Goal: Leave review/rating: Share an evaluation or opinion about a product, service, or content

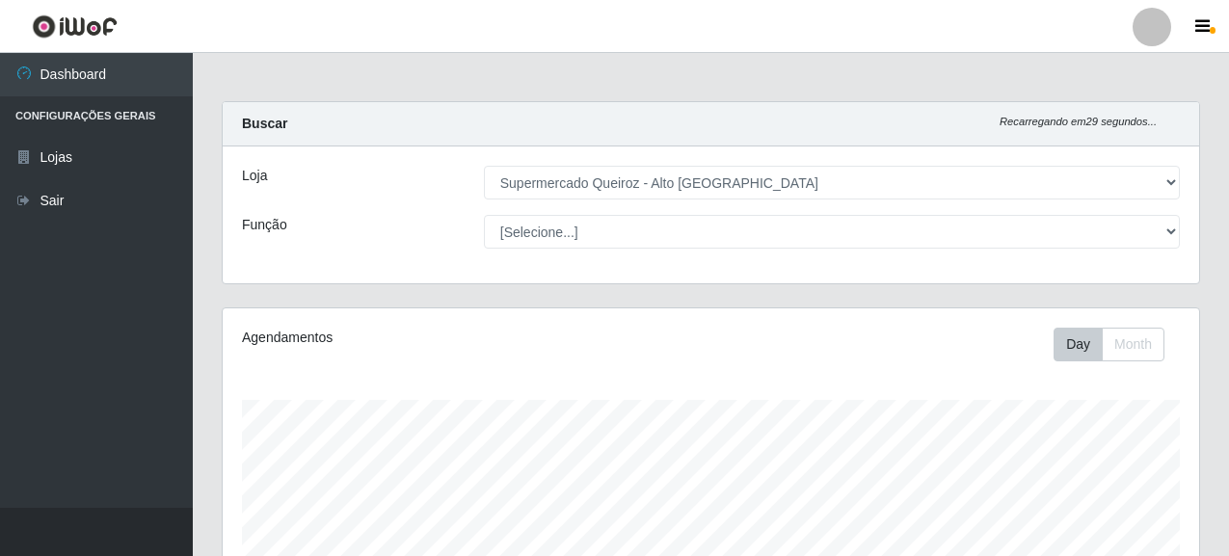
select select "496"
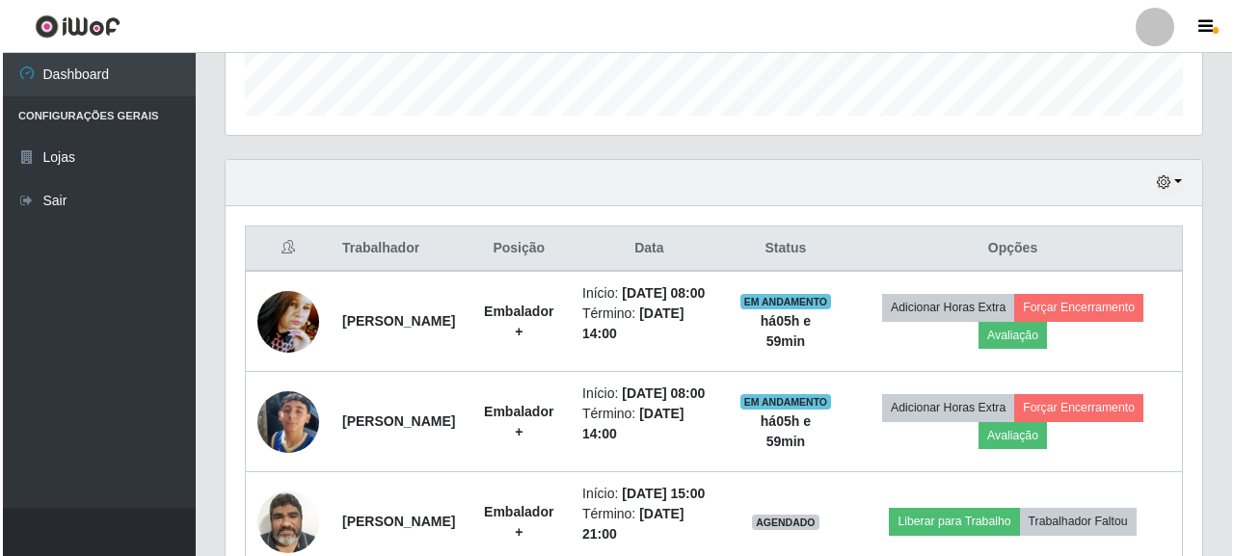
scroll to position [670, 0]
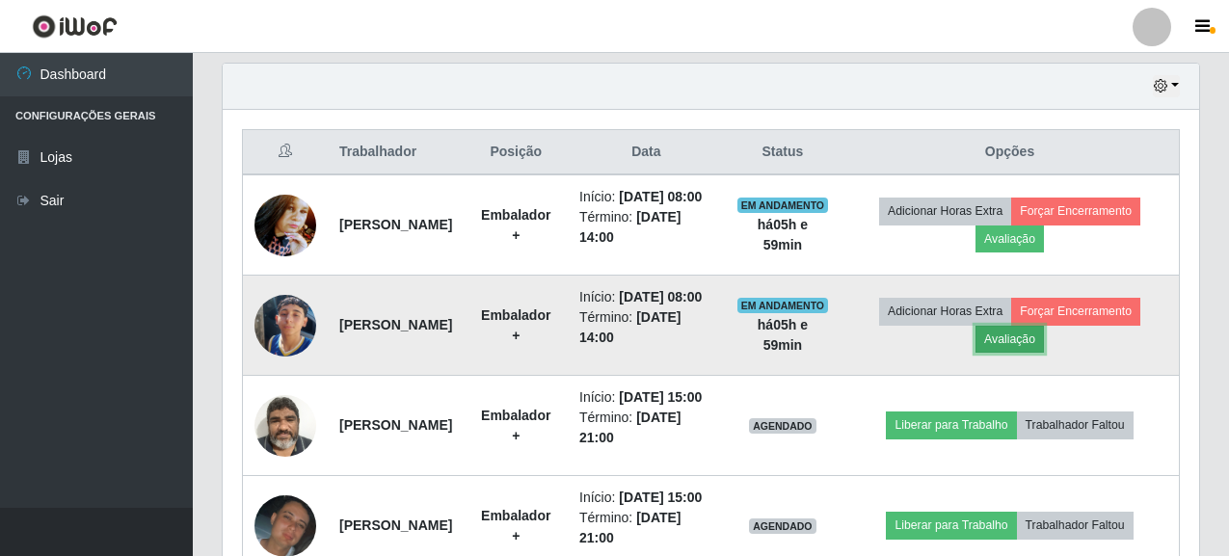
click at [1041, 353] on button "Avaliação" at bounding box center [1009, 339] width 68 height 27
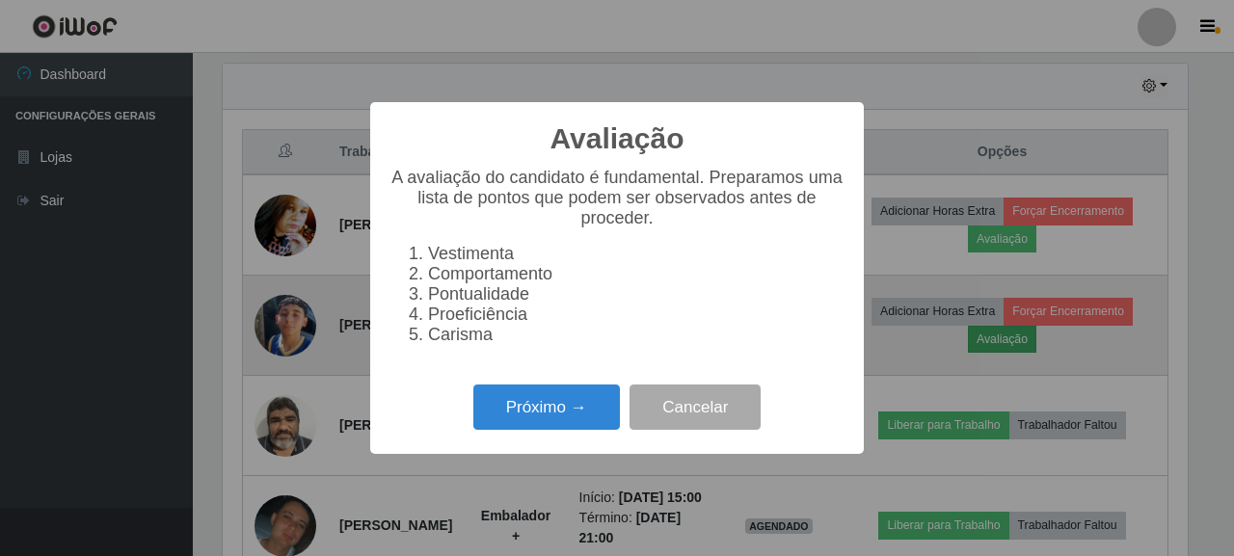
scroll to position [400, 965]
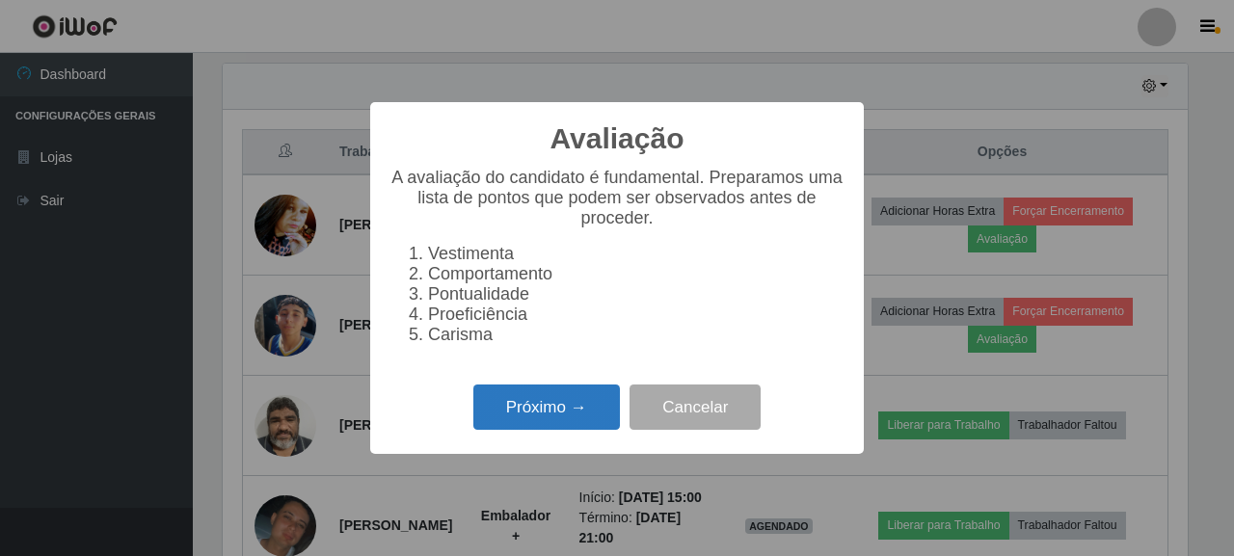
click at [574, 407] on button "Próximo →" at bounding box center [546, 407] width 146 height 45
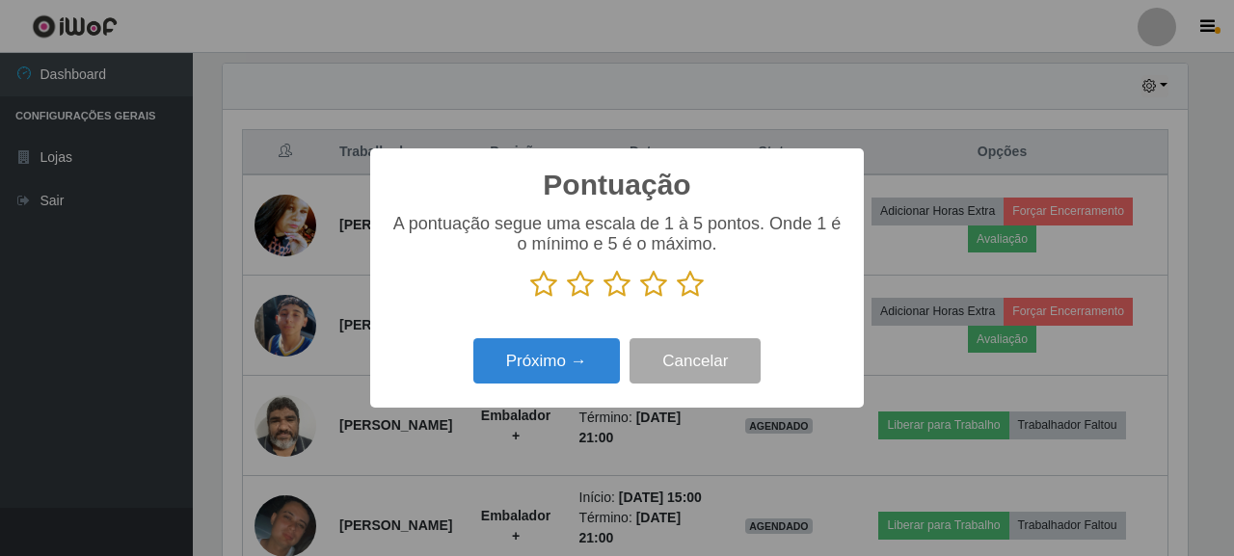
click at [688, 283] on icon at bounding box center [690, 284] width 27 height 29
click at [677, 299] on input "radio" at bounding box center [677, 299] width 0 height 0
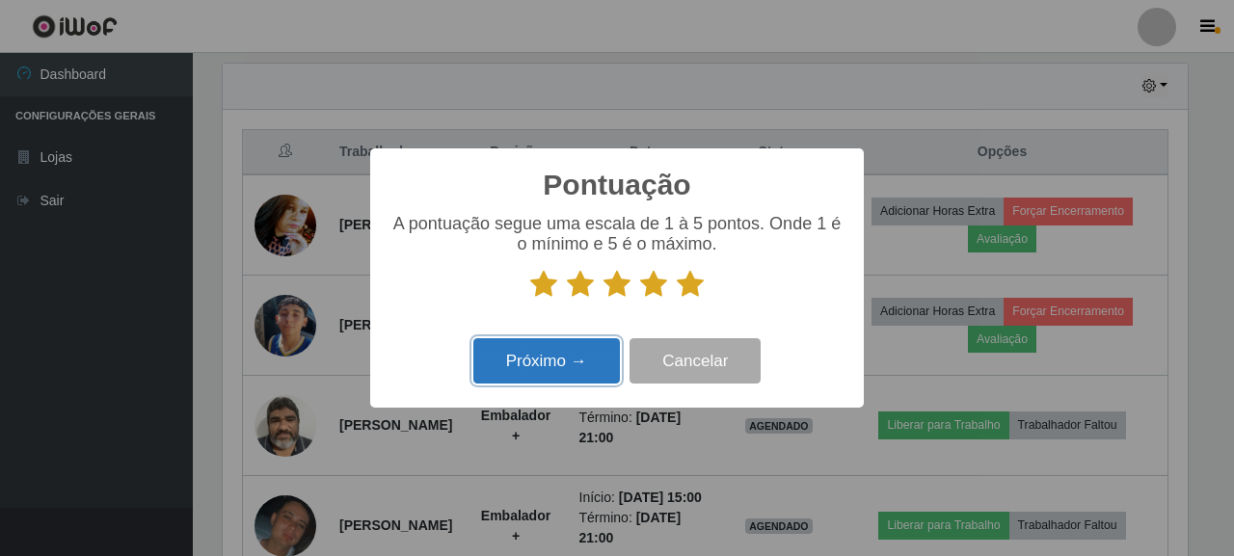
click at [570, 366] on button "Próximo →" at bounding box center [546, 360] width 146 height 45
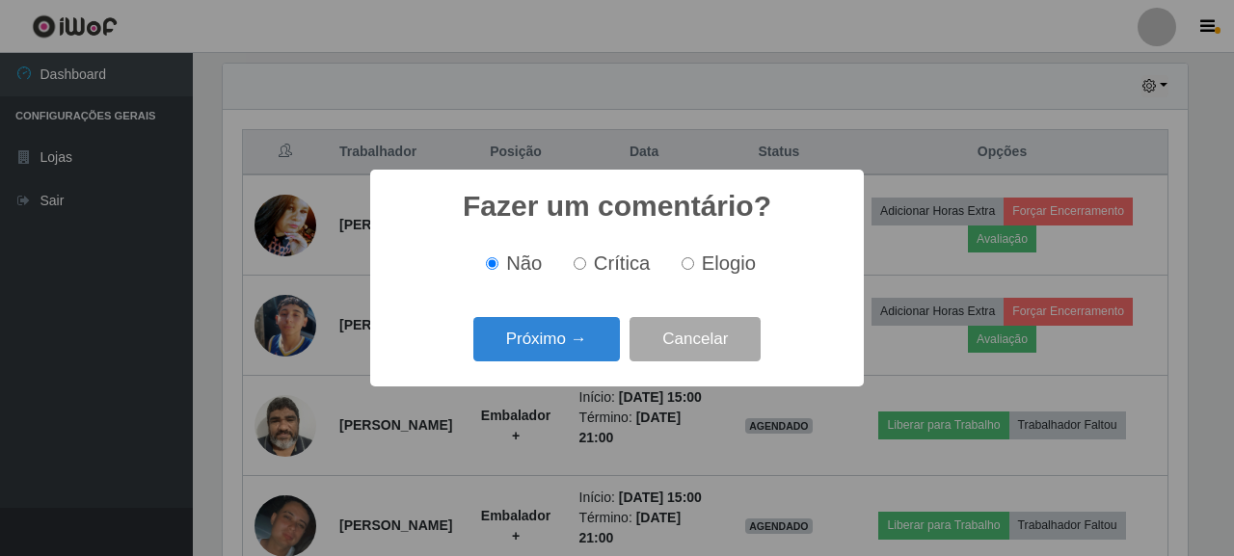
click at [696, 269] on label "Elogio" at bounding box center [715, 263] width 82 height 22
click at [694, 269] on input "Elogio" at bounding box center [687, 263] width 13 height 13
radio input "true"
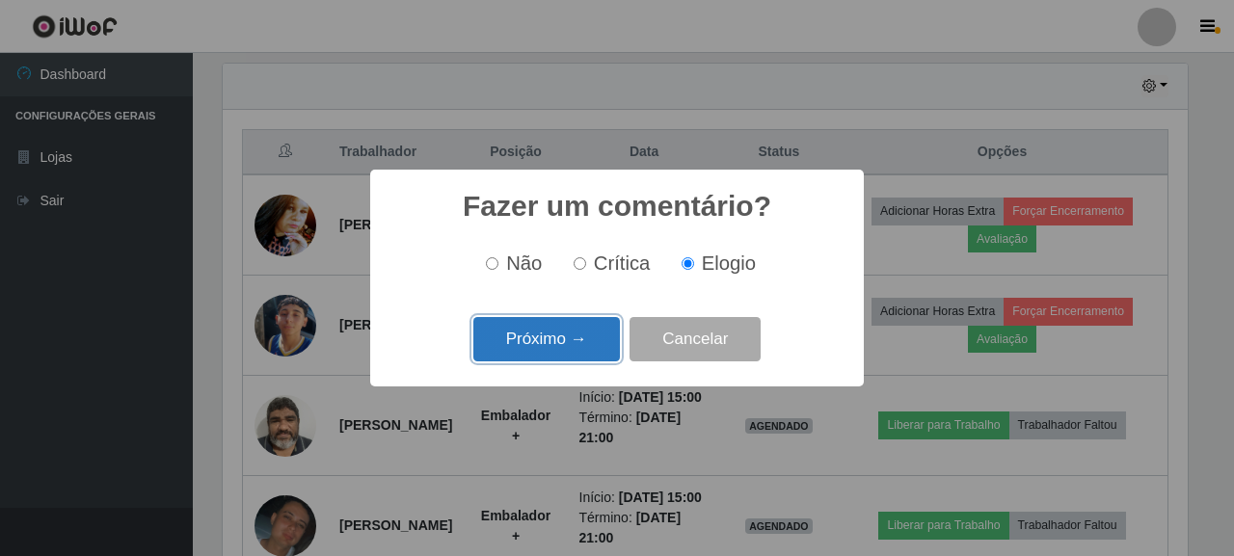
click at [569, 340] on button "Próximo →" at bounding box center [546, 339] width 146 height 45
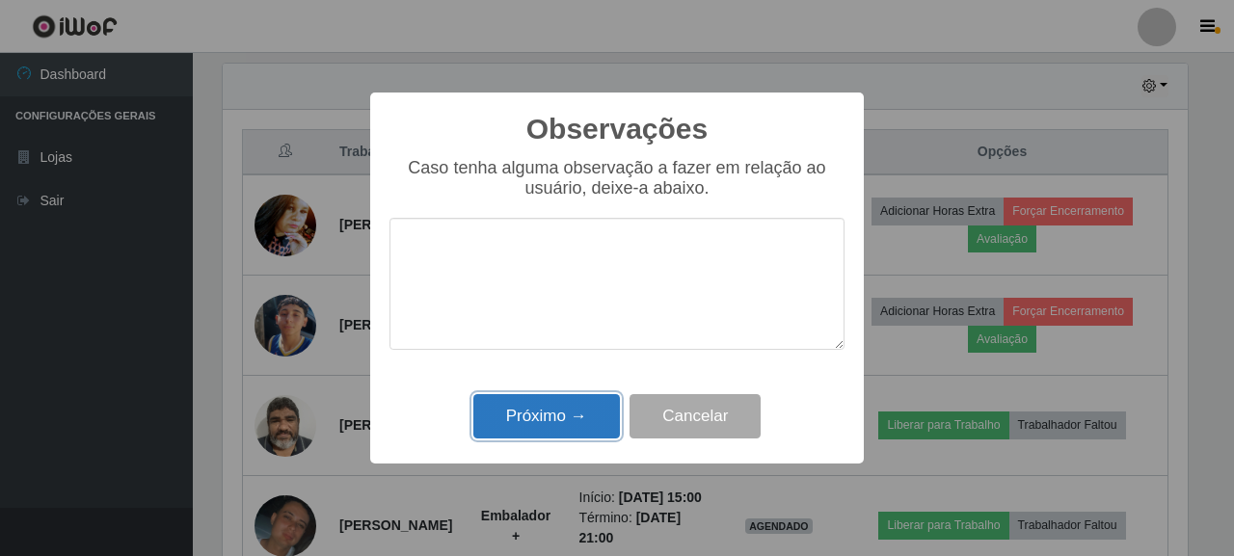
click at [588, 412] on button "Próximo →" at bounding box center [546, 416] width 146 height 45
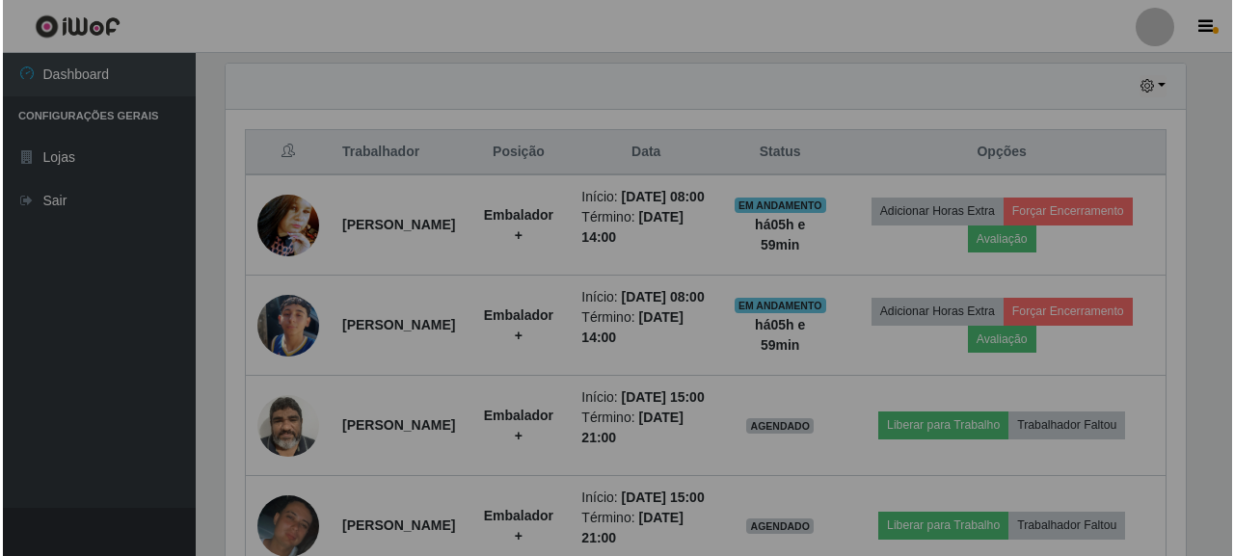
scroll to position [400, 976]
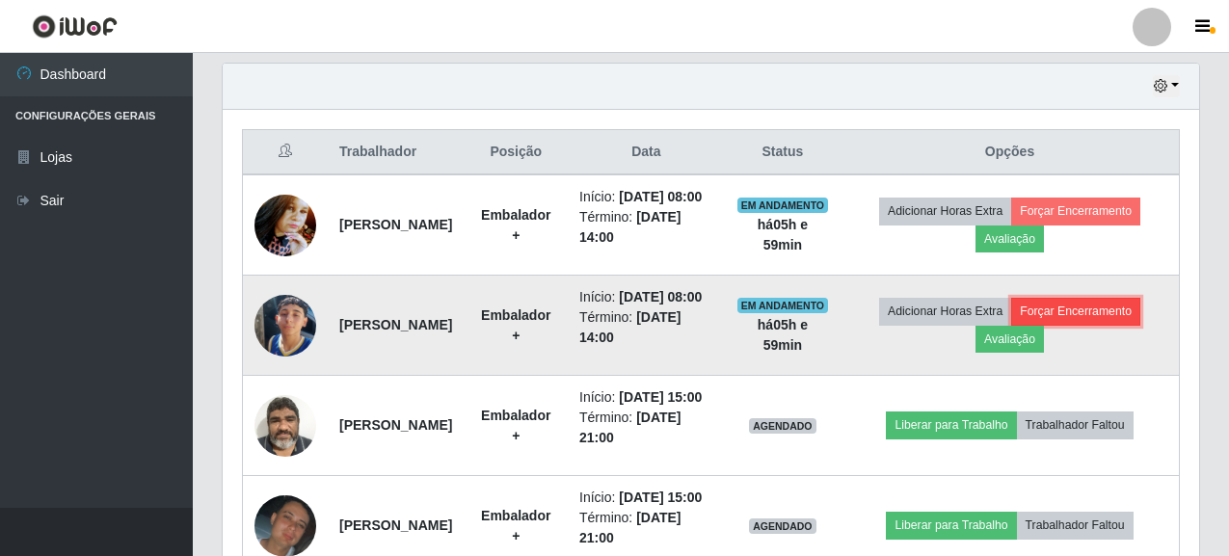
click at [1102, 325] on button "Forçar Encerramento" at bounding box center [1075, 311] width 129 height 27
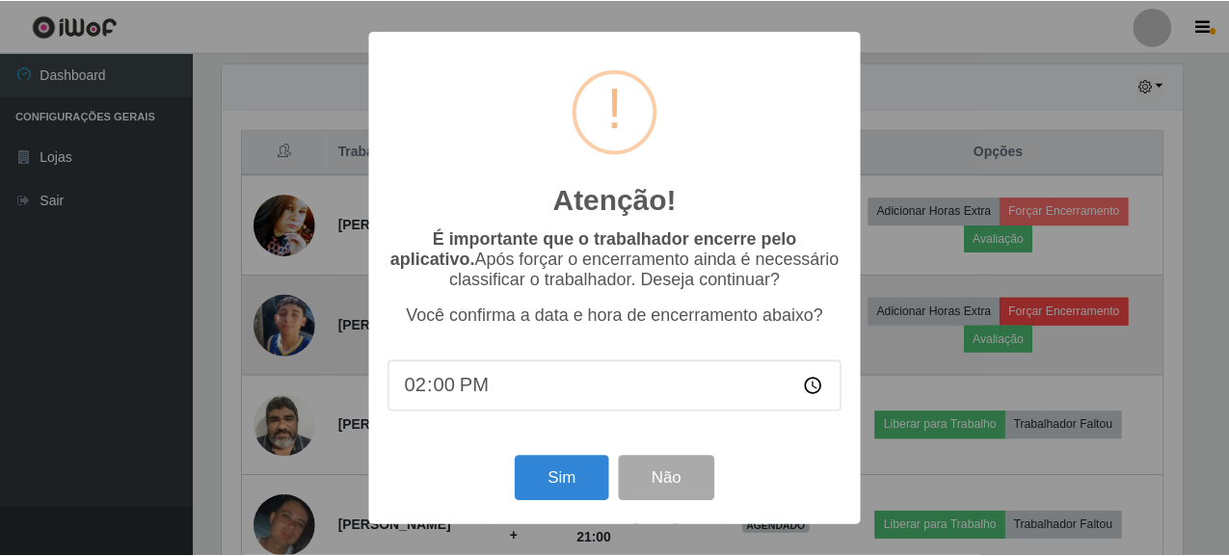
scroll to position [400, 965]
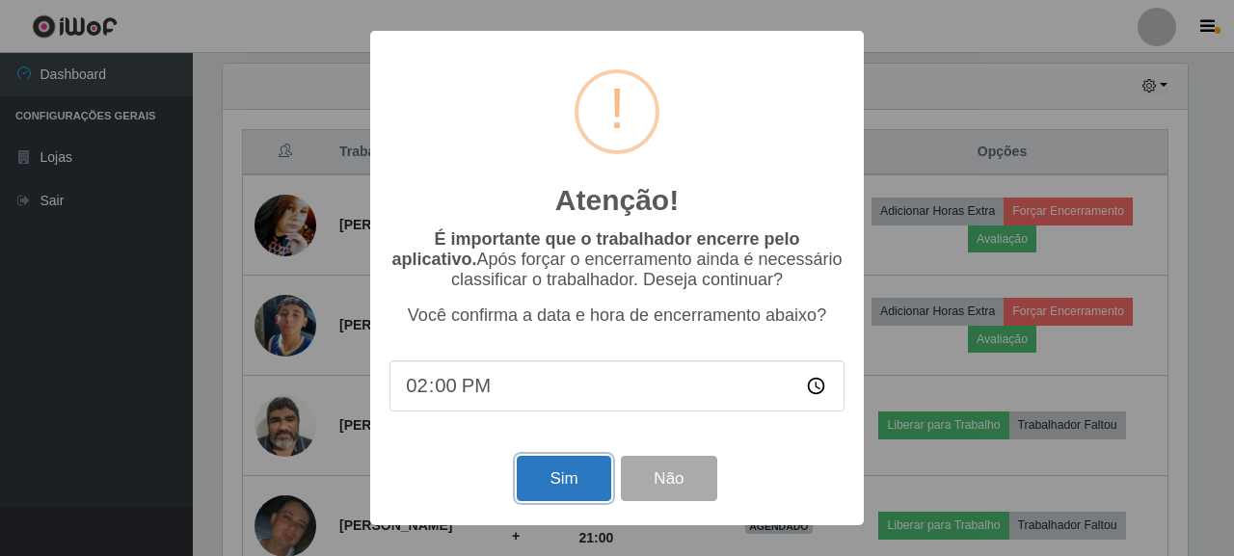
click at [590, 479] on button "Sim" at bounding box center [563, 478] width 93 height 45
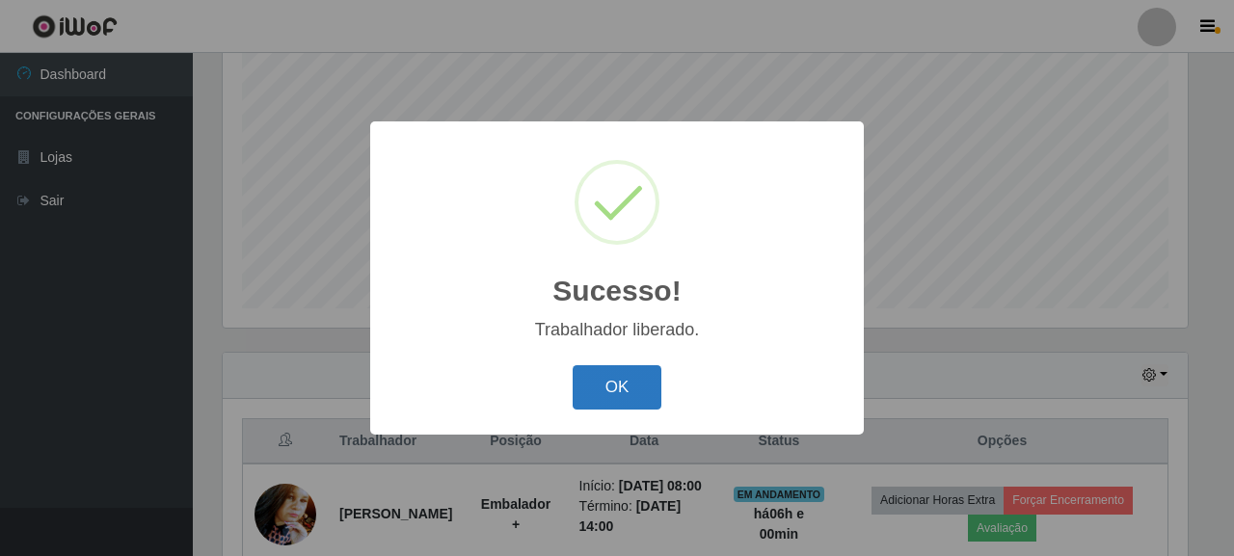
click at [637, 383] on button "OK" at bounding box center [617, 387] width 90 height 45
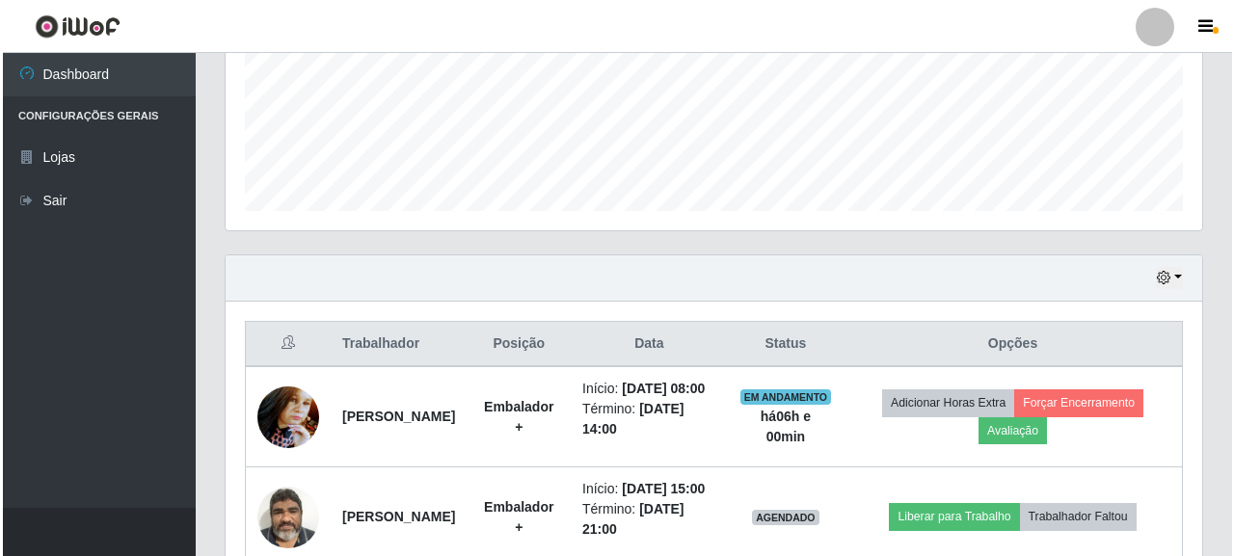
scroll to position [742, 0]
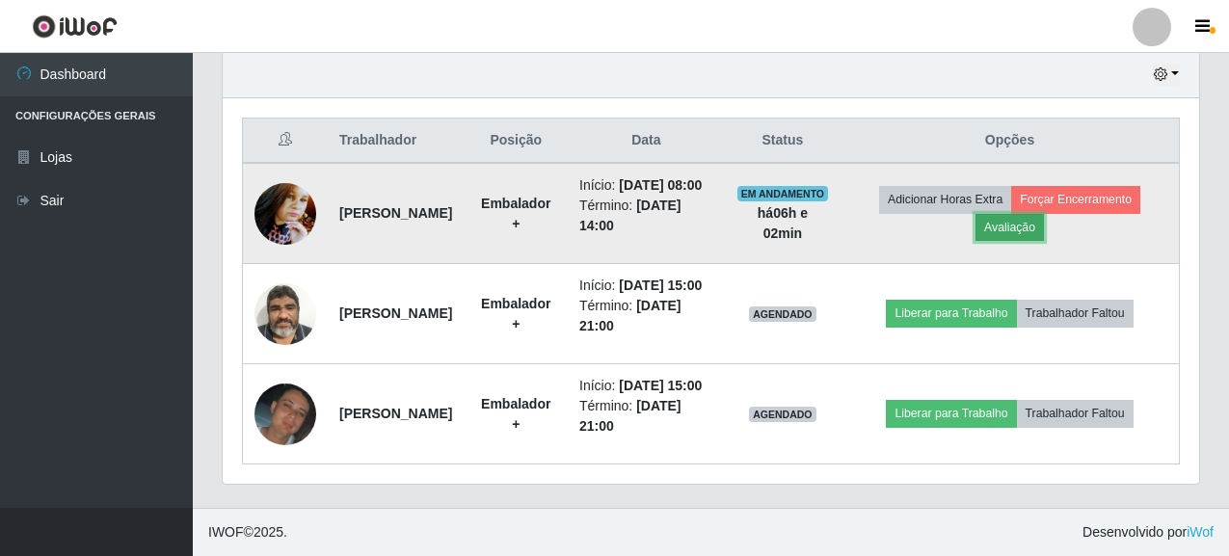
click at [1044, 214] on button "Avaliação" at bounding box center [1009, 227] width 68 height 27
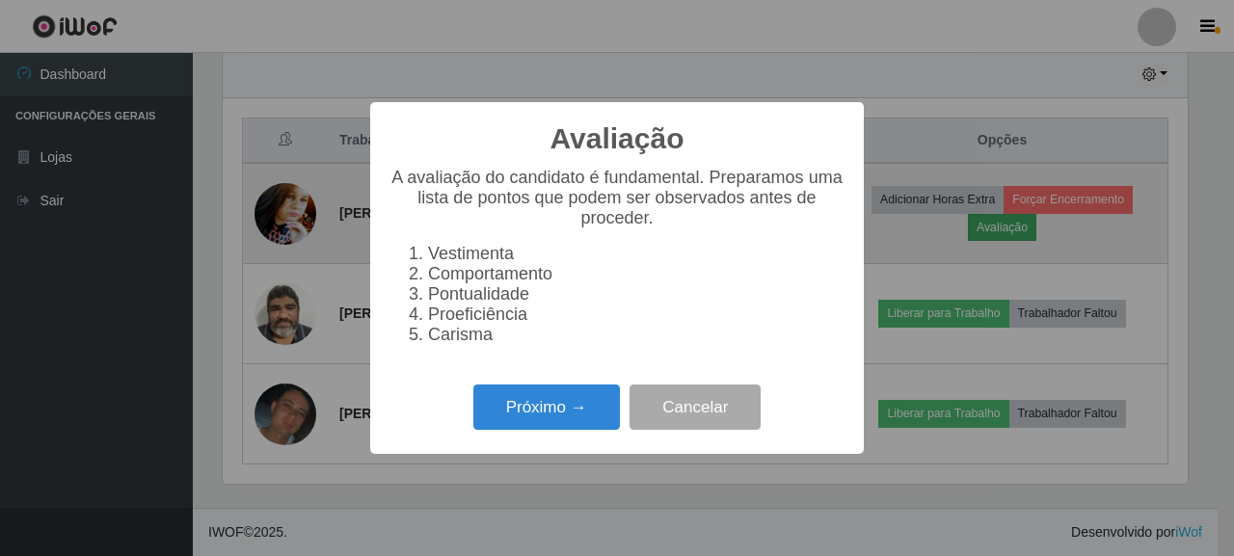
scroll to position [400, 965]
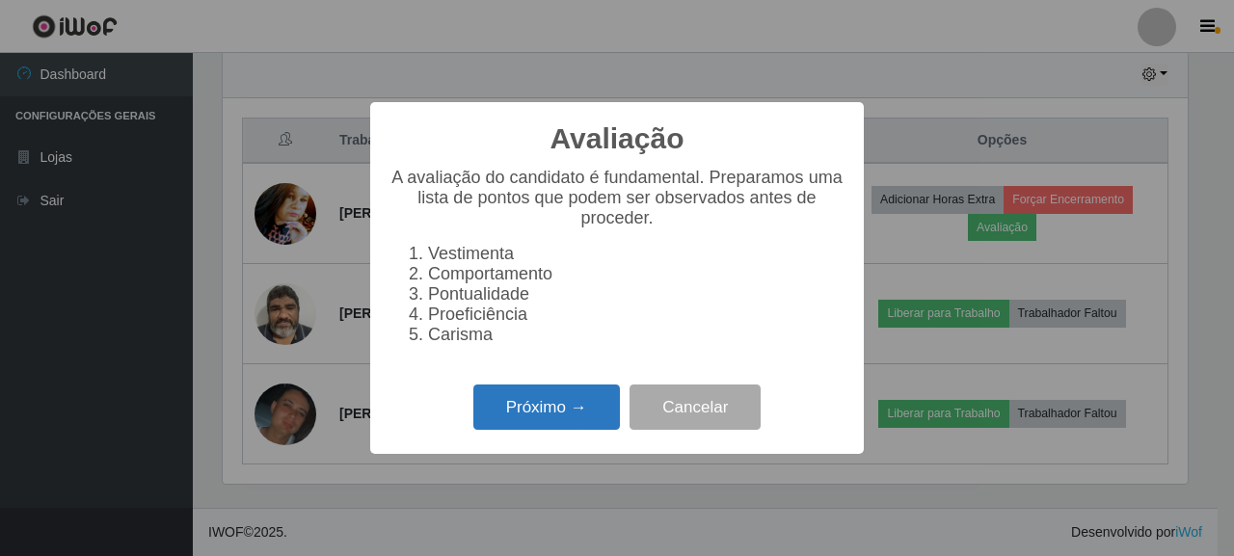
click at [584, 420] on button "Próximo →" at bounding box center [546, 407] width 146 height 45
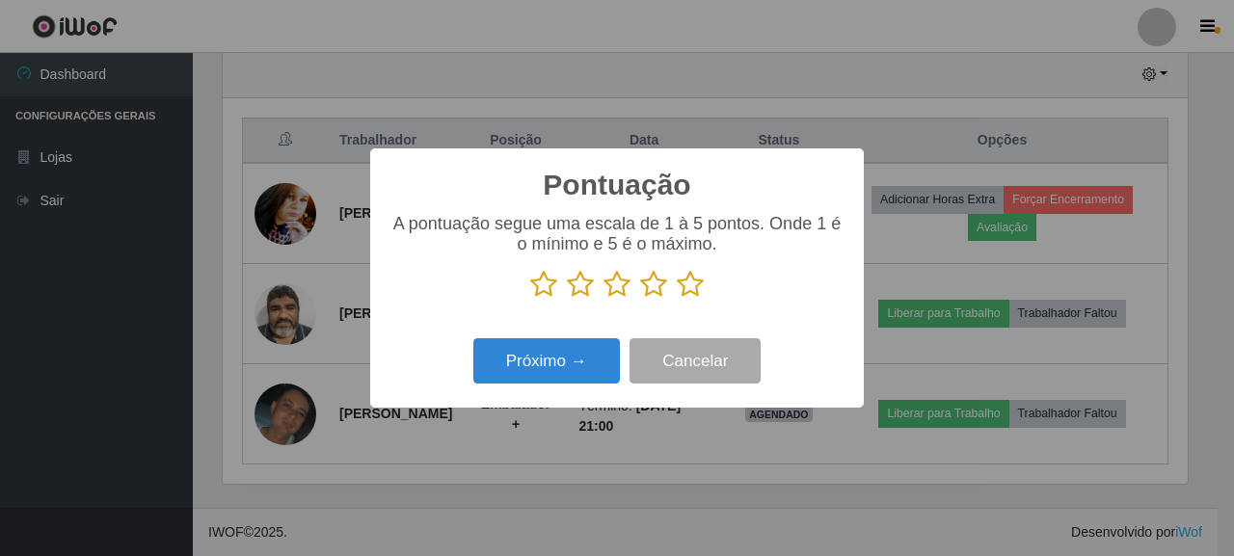
click at [690, 288] on icon at bounding box center [690, 284] width 27 height 29
click at [677, 299] on input "radio" at bounding box center [677, 299] width 0 height 0
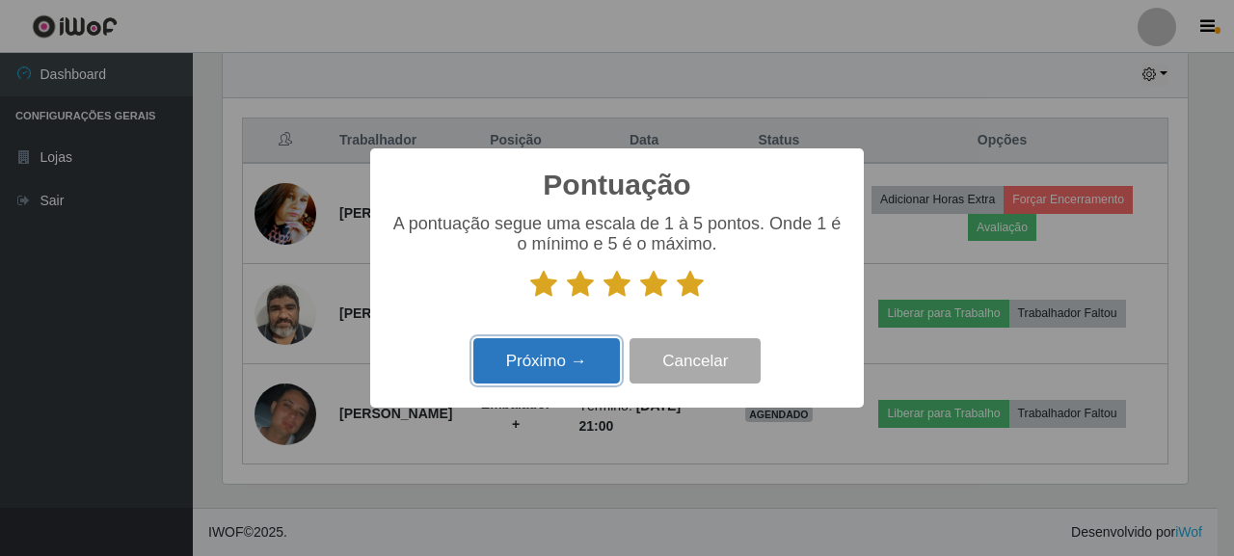
click at [545, 366] on button "Próximo →" at bounding box center [546, 360] width 146 height 45
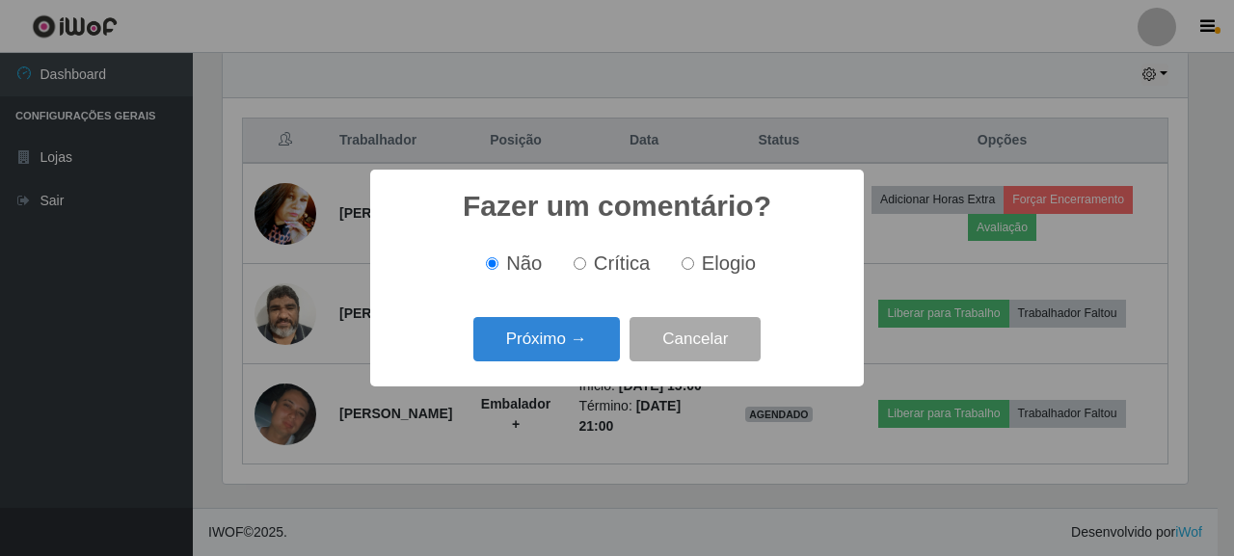
click at [696, 275] on label "Elogio" at bounding box center [715, 263] width 82 height 22
click at [694, 270] on input "Elogio" at bounding box center [687, 263] width 13 height 13
radio input "true"
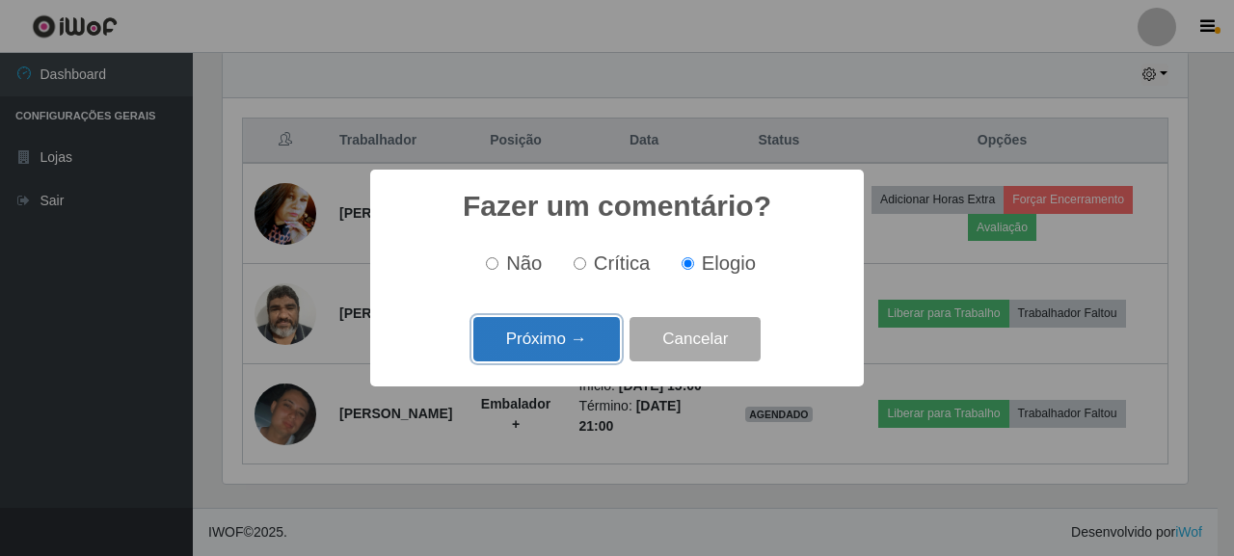
click at [568, 335] on button "Próximo →" at bounding box center [546, 339] width 146 height 45
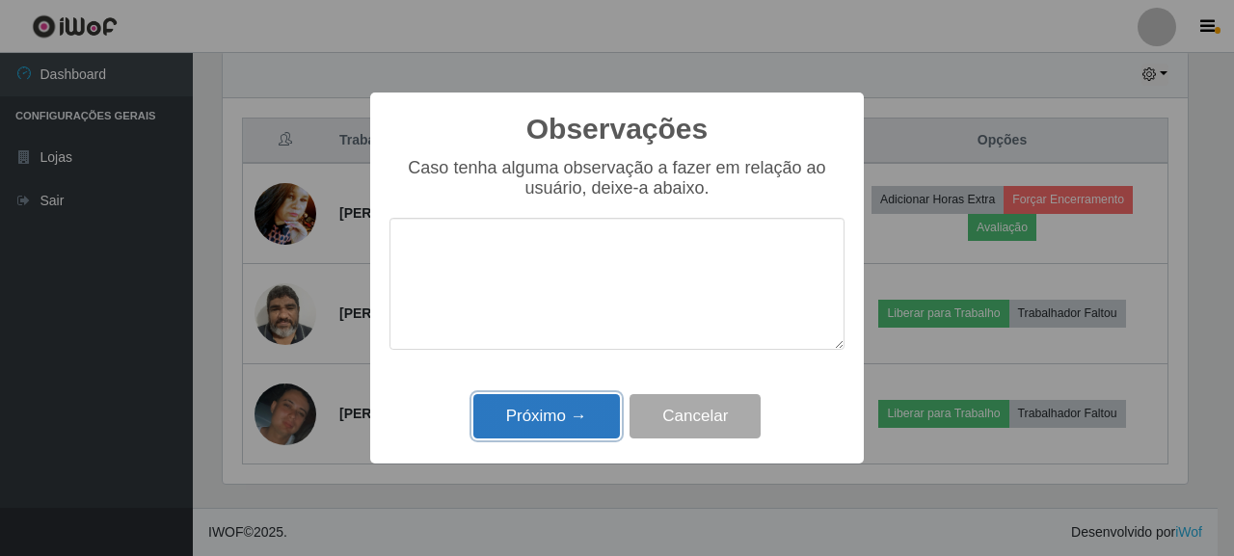
click at [568, 415] on button "Próximo →" at bounding box center [546, 416] width 146 height 45
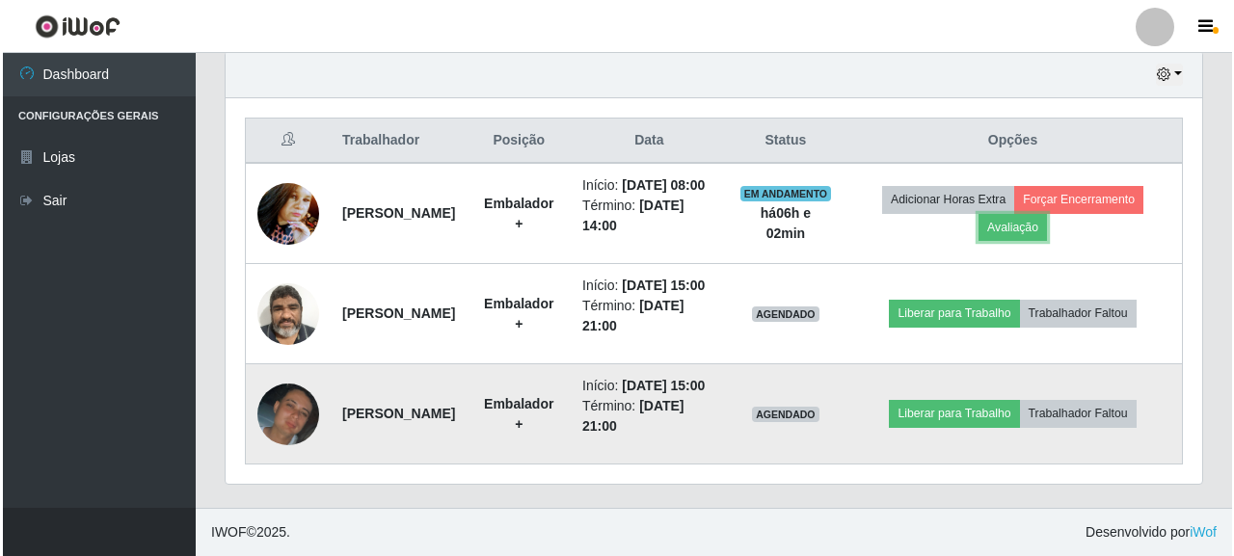
scroll to position [400, 976]
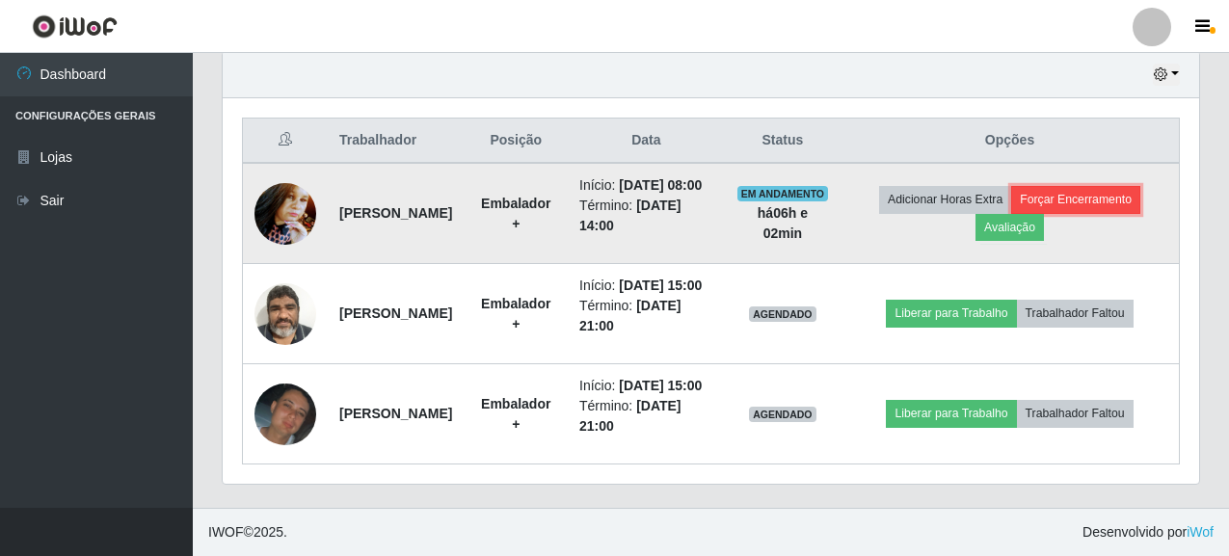
click at [1130, 186] on button "Forçar Encerramento" at bounding box center [1075, 199] width 129 height 27
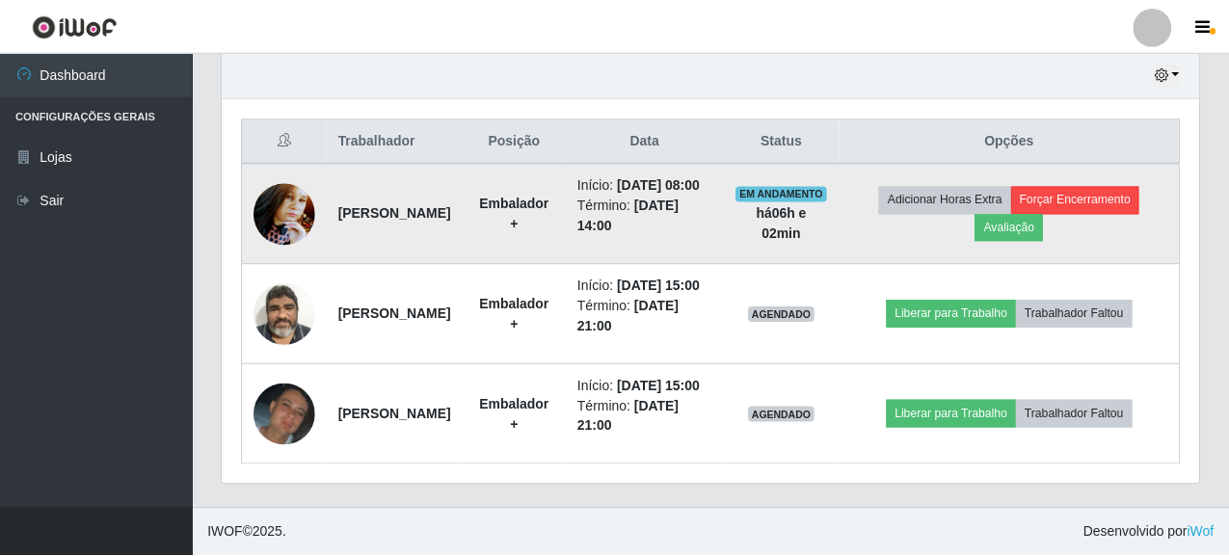
scroll to position [400, 965]
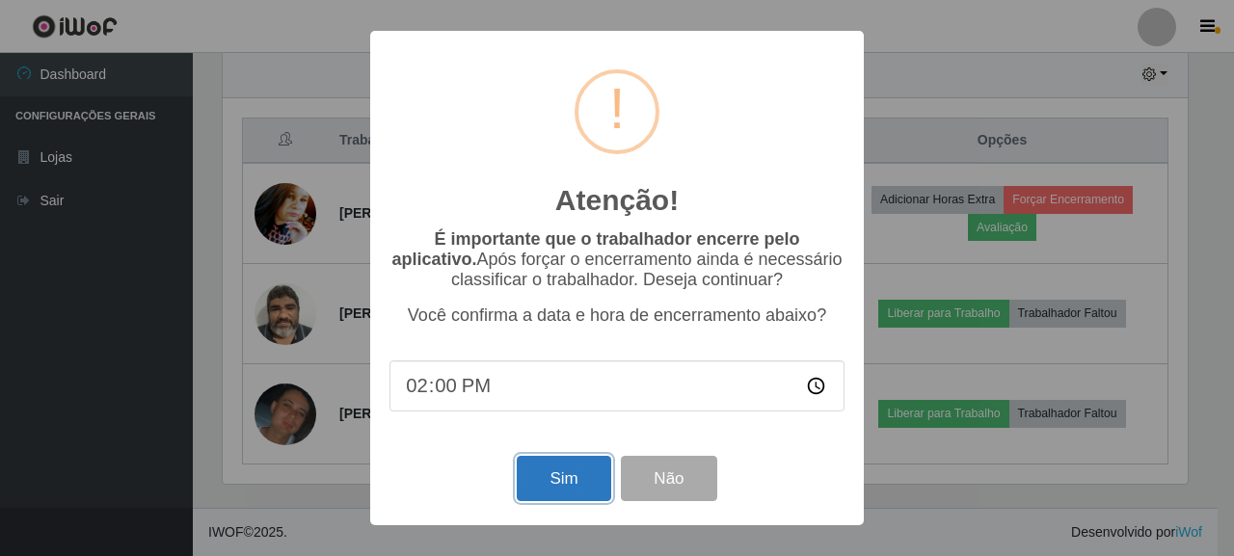
click at [576, 478] on button "Sim" at bounding box center [563, 478] width 93 height 45
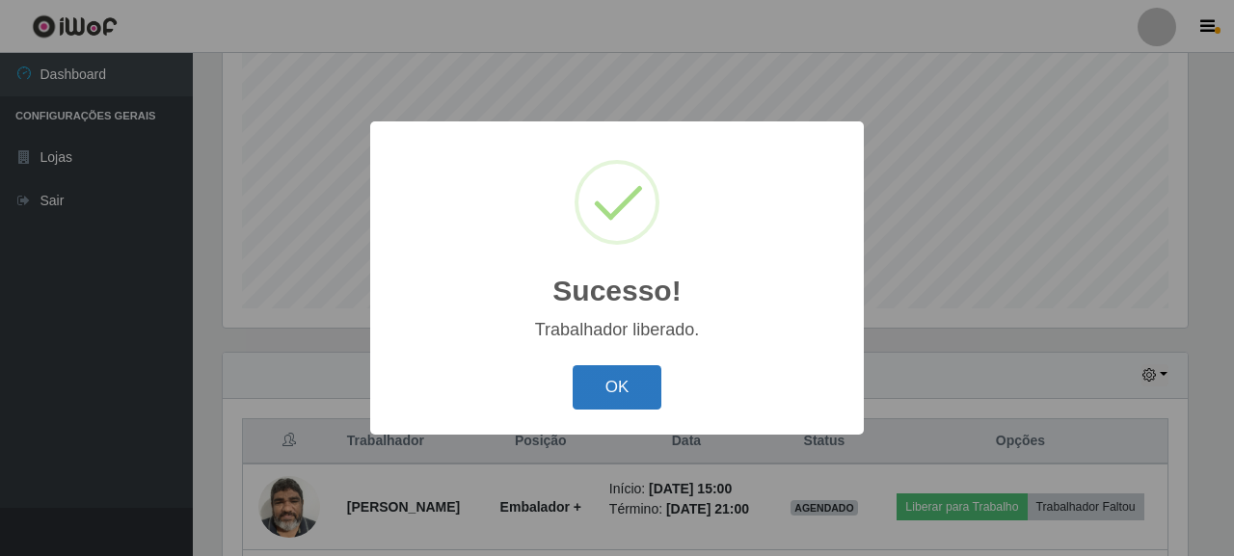
click at [630, 388] on button "OK" at bounding box center [617, 387] width 90 height 45
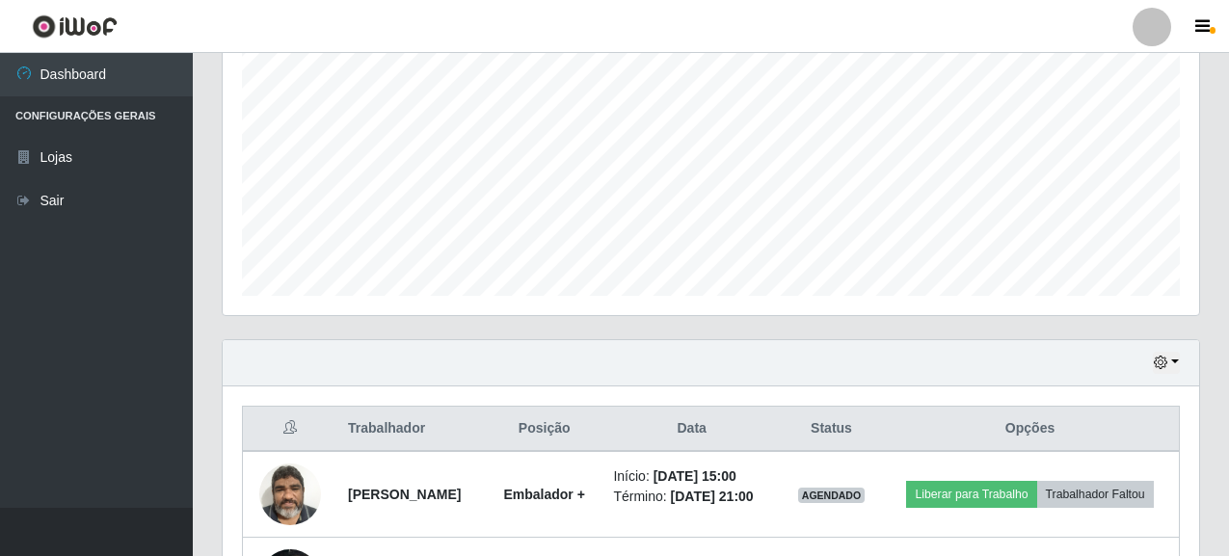
scroll to position [552, 0]
